Goal: Transaction & Acquisition: Purchase product/service

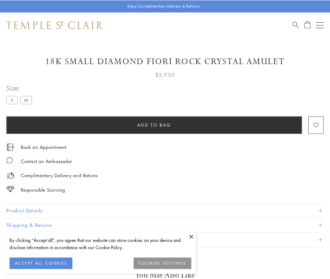
scroll to position [37, 0]
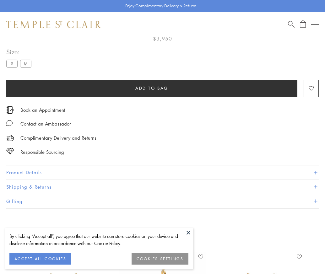
click at [152, 88] on span "Add to bag" at bounding box center [151, 88] width 33 height 7
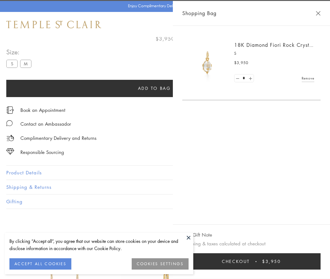
click at [316, 261] on button "Checkout $3,950" at bounding box center [251, 261] width 138 height 16
